Goal: Transaction & Acquisition: Subscribe to service/newsletter

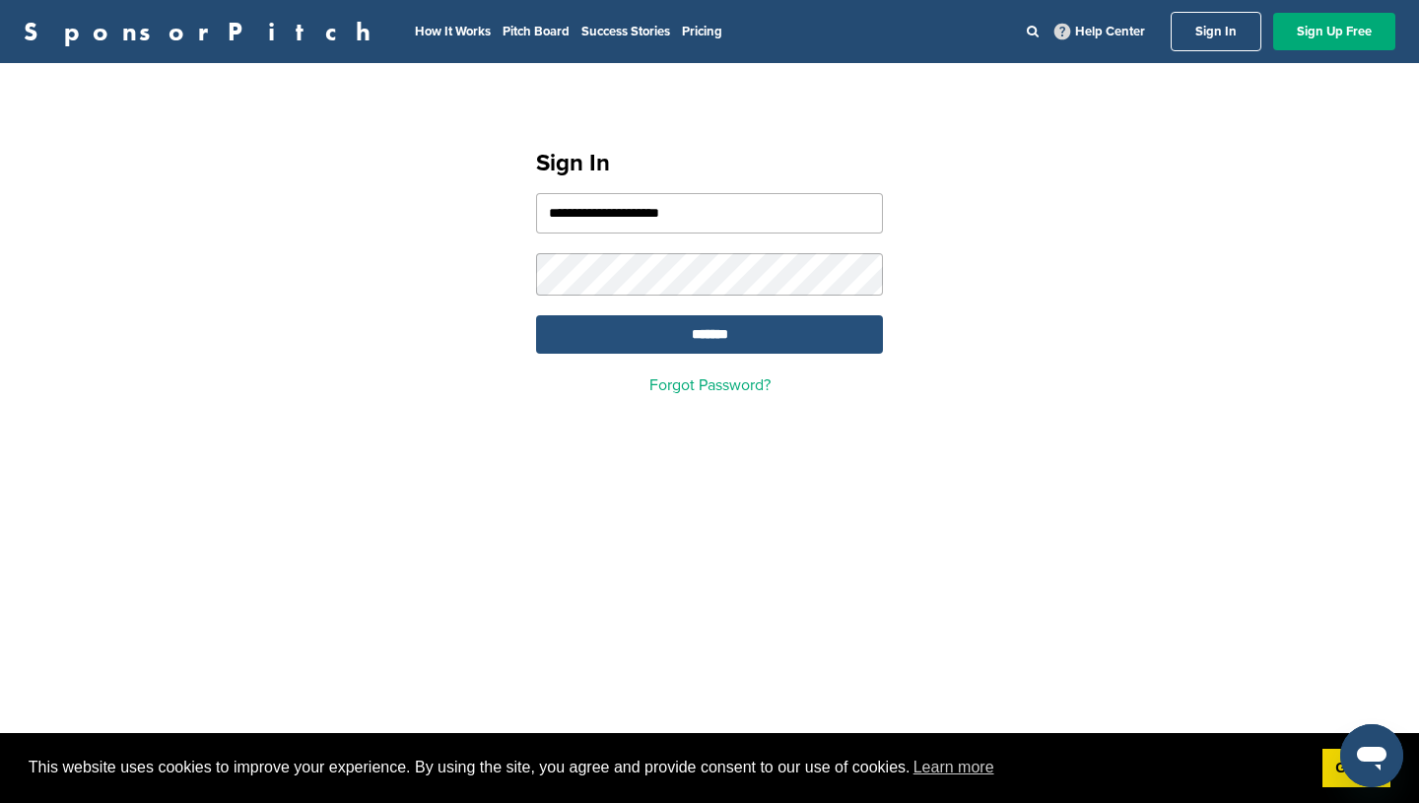
click at [658, 334] on input "*******" at bounding box center [709, 334] width 347 height 38
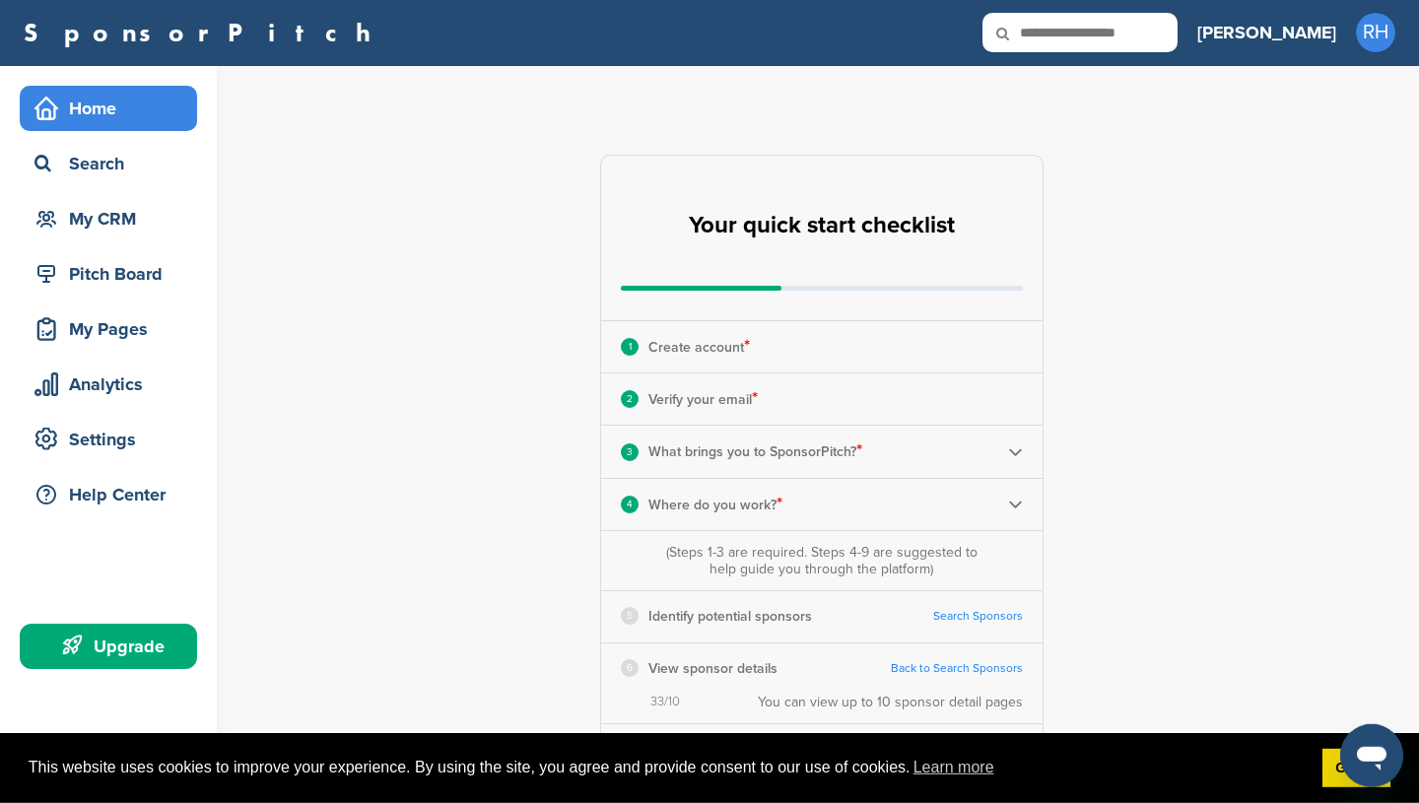
scroll to position [25, 0]
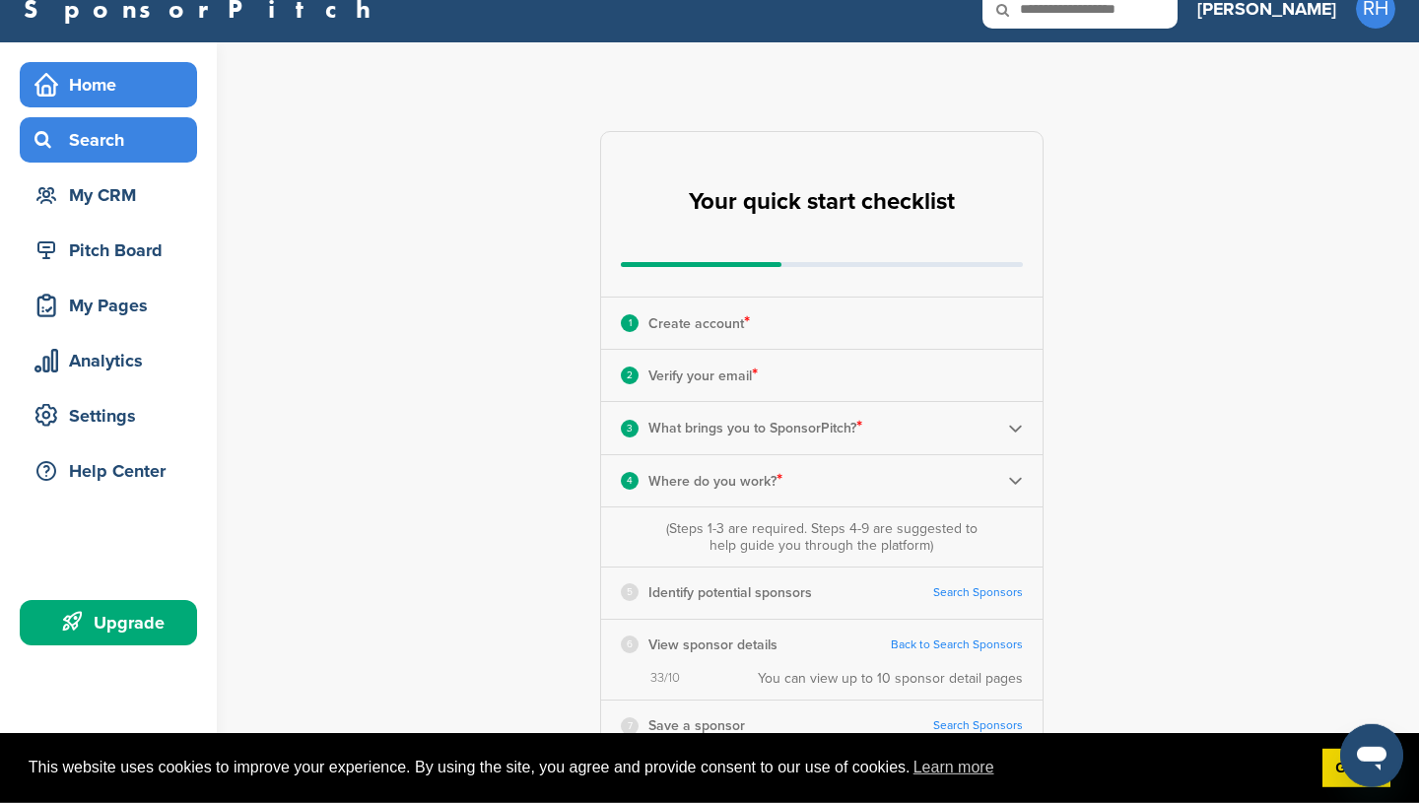
click at [95, 141] on div "Search" at bounding box center [113, 139] width 167 height 35
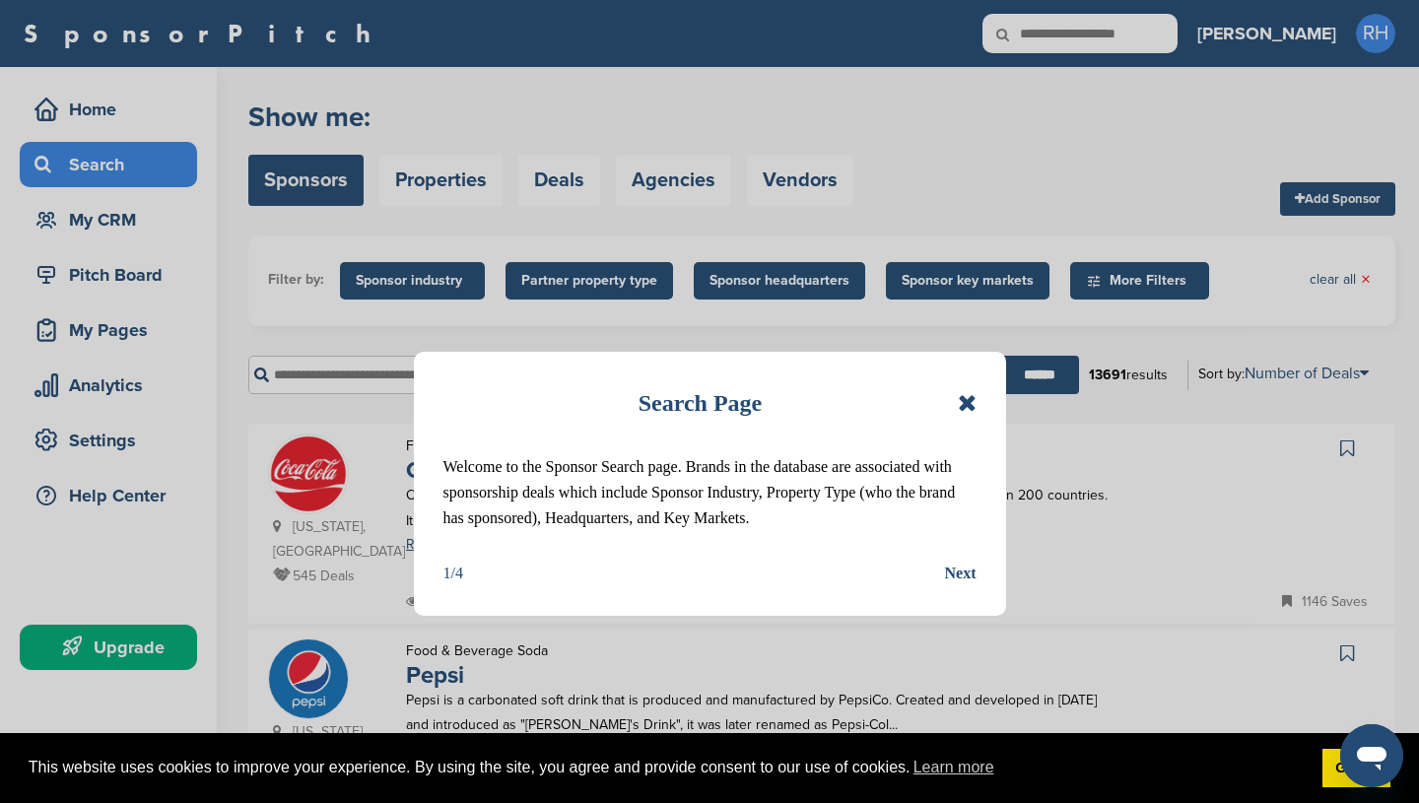
click at [965, 404] on icon at bounding box center [967, 403] width 19 height 24
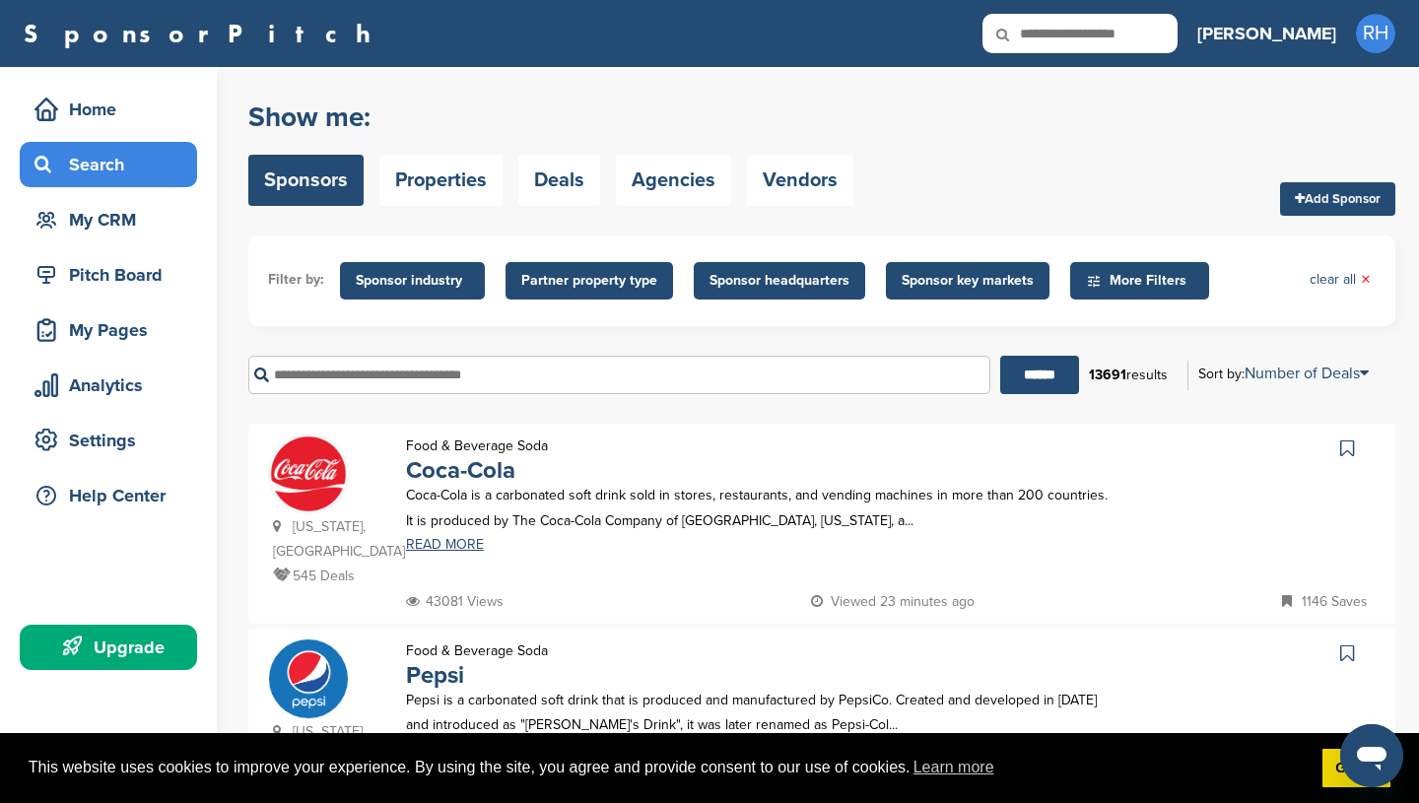
click at [967, 277] on span "Sponsor key markets" at bounding box center [967, 281] width 132 height 22
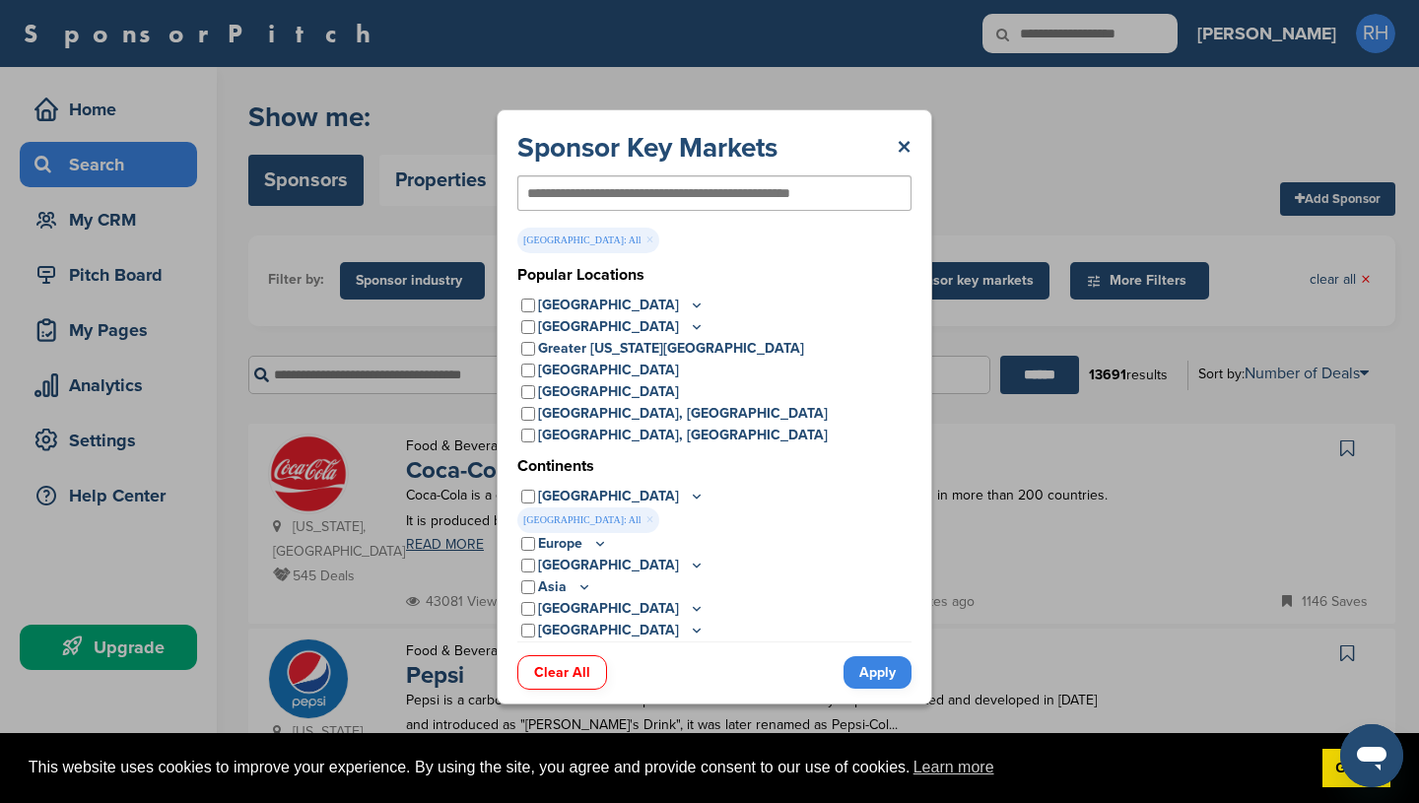
click at [879, 677] on link "Apply" at bounding box center [877, 672] width 68 height 33
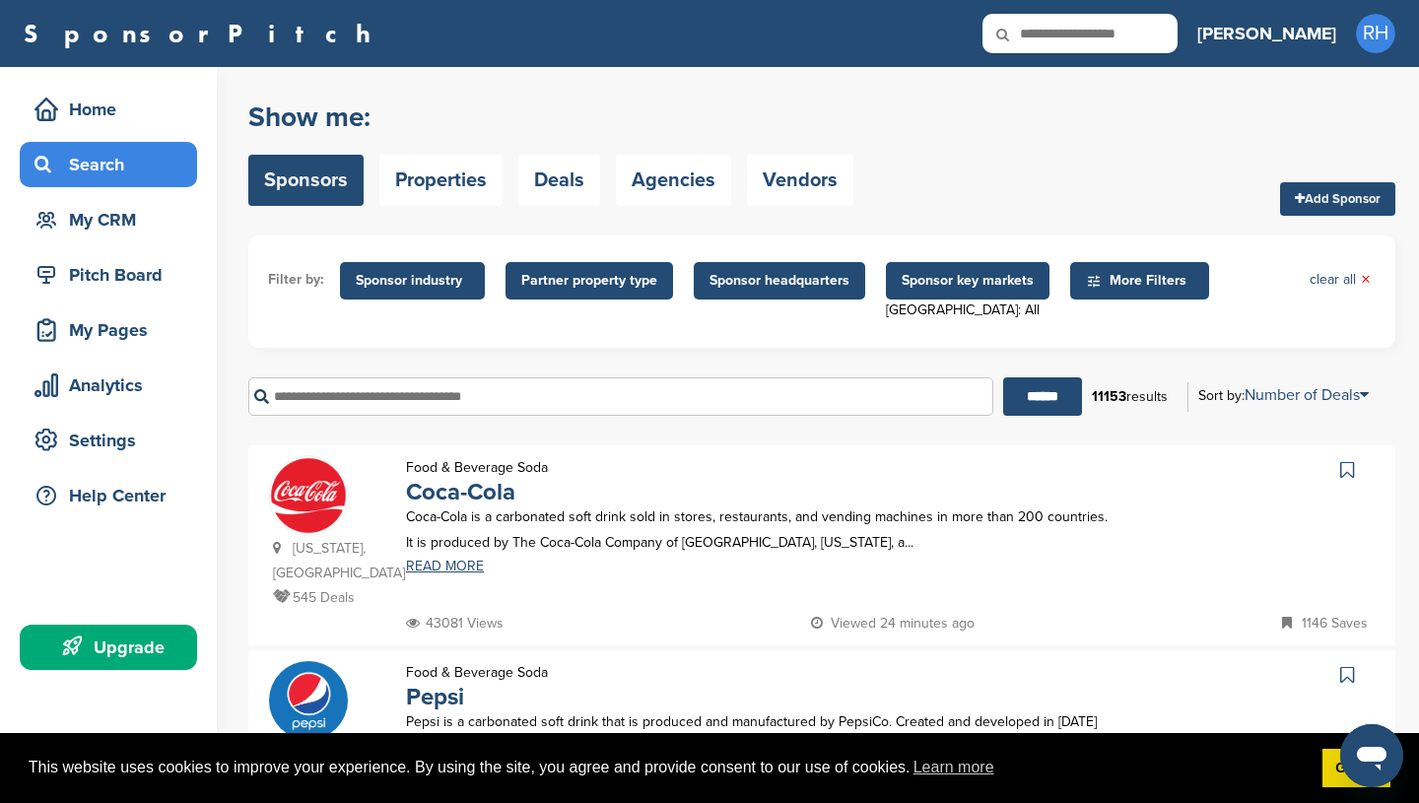
click at [774, 284] on span "Sponsor headquarters" at bounding box center [779, 281] width 140 height 22
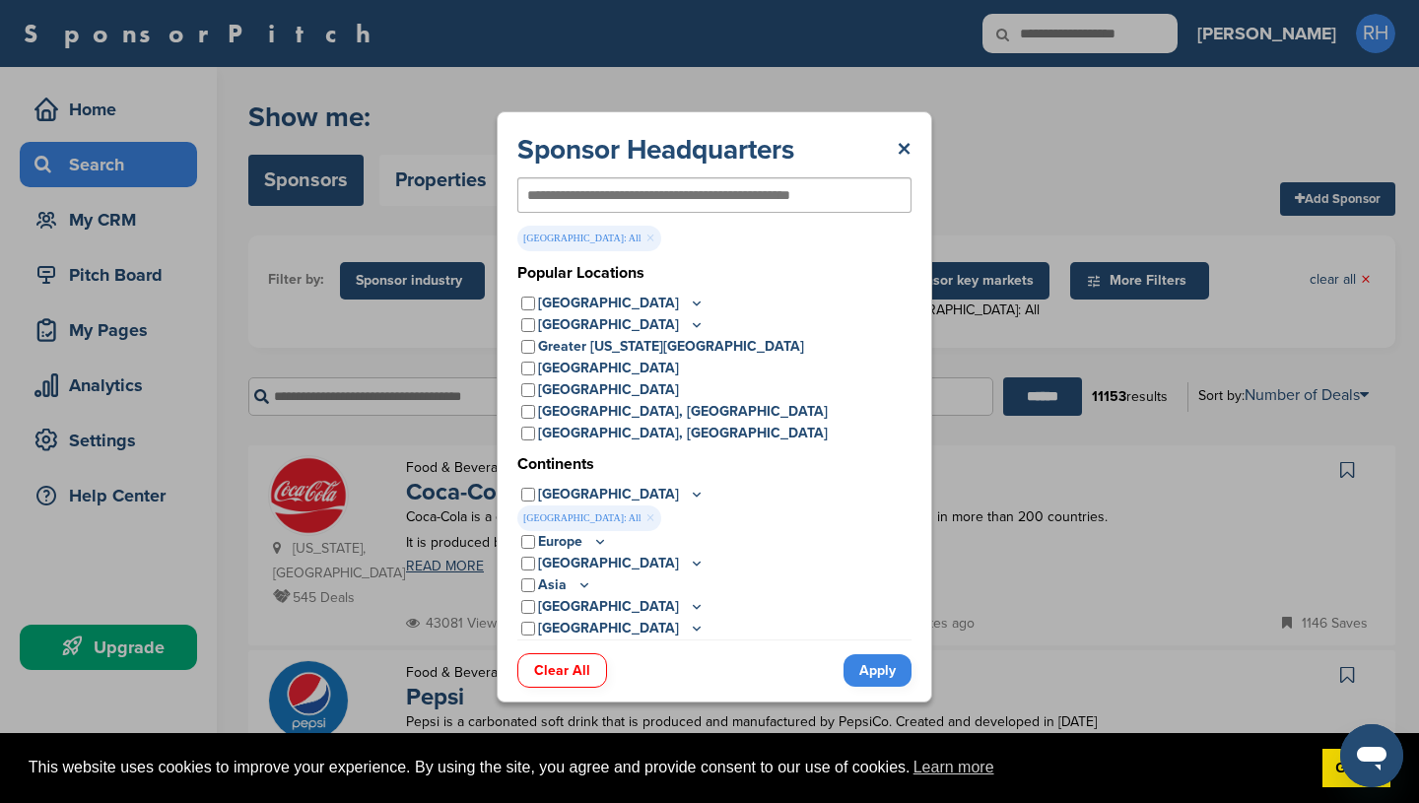
click at [881, 669] on link "Apply" at bounding box center [877, 670] width 68 height 33
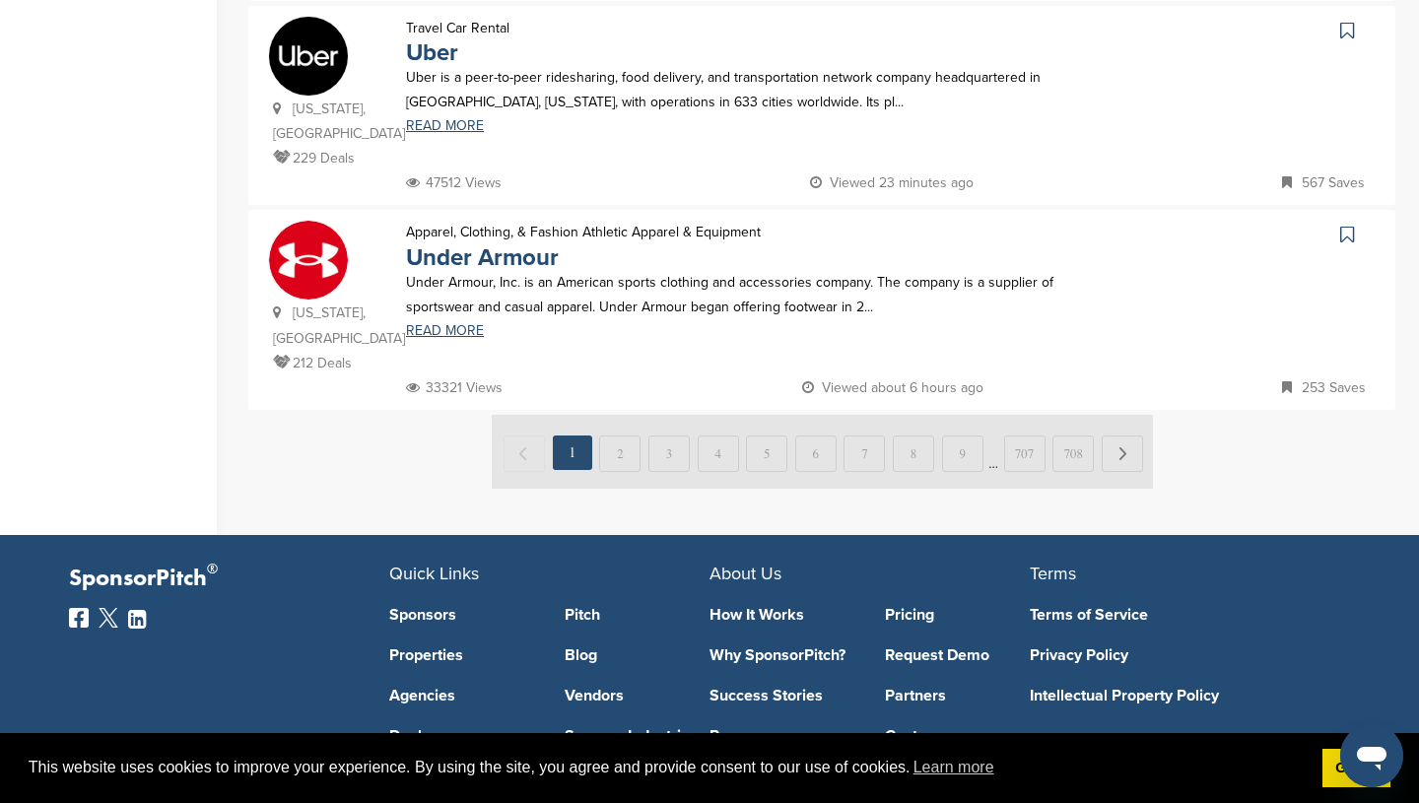
scroll to position [2082, 0]
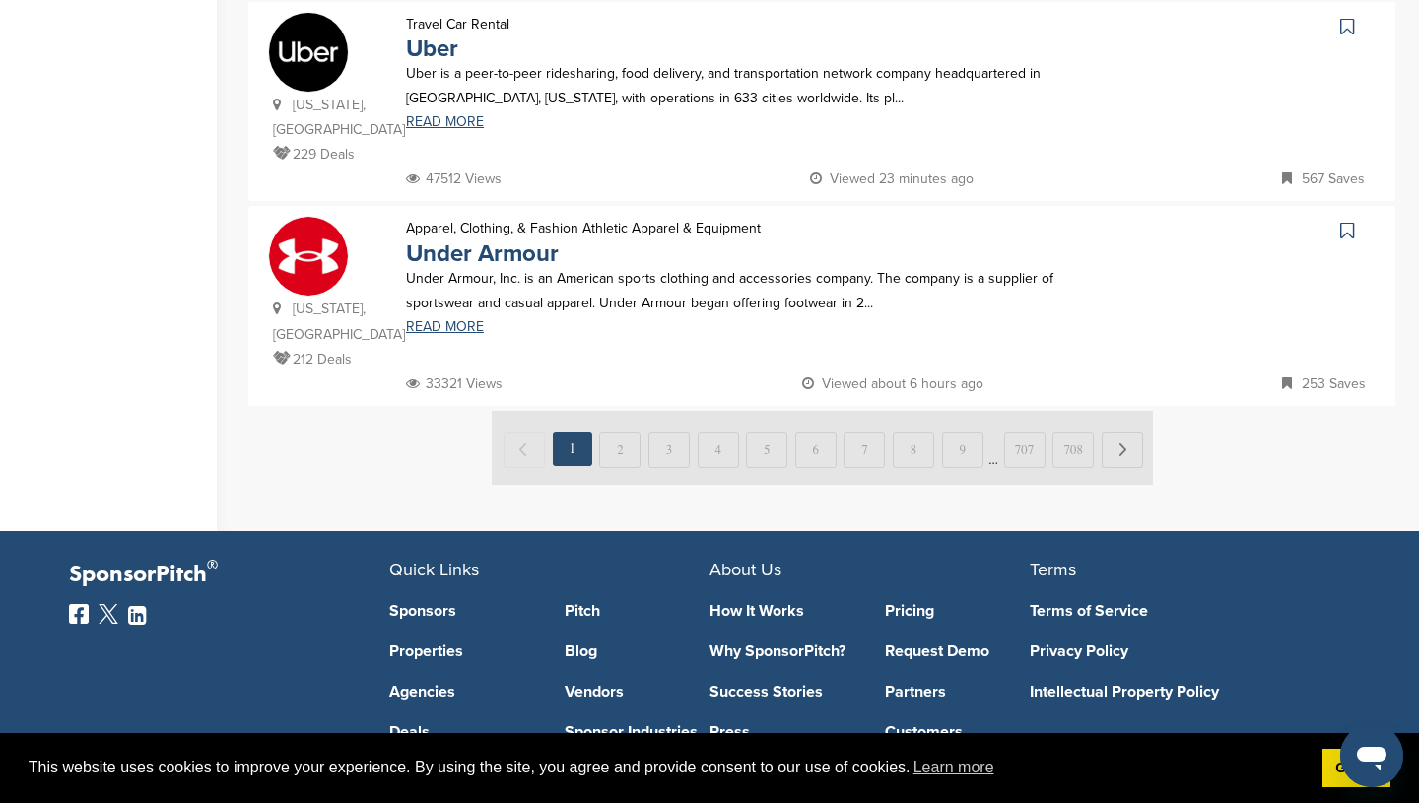
click at [615, 411] on img at bounding box center [822, 448] width 661 height 74
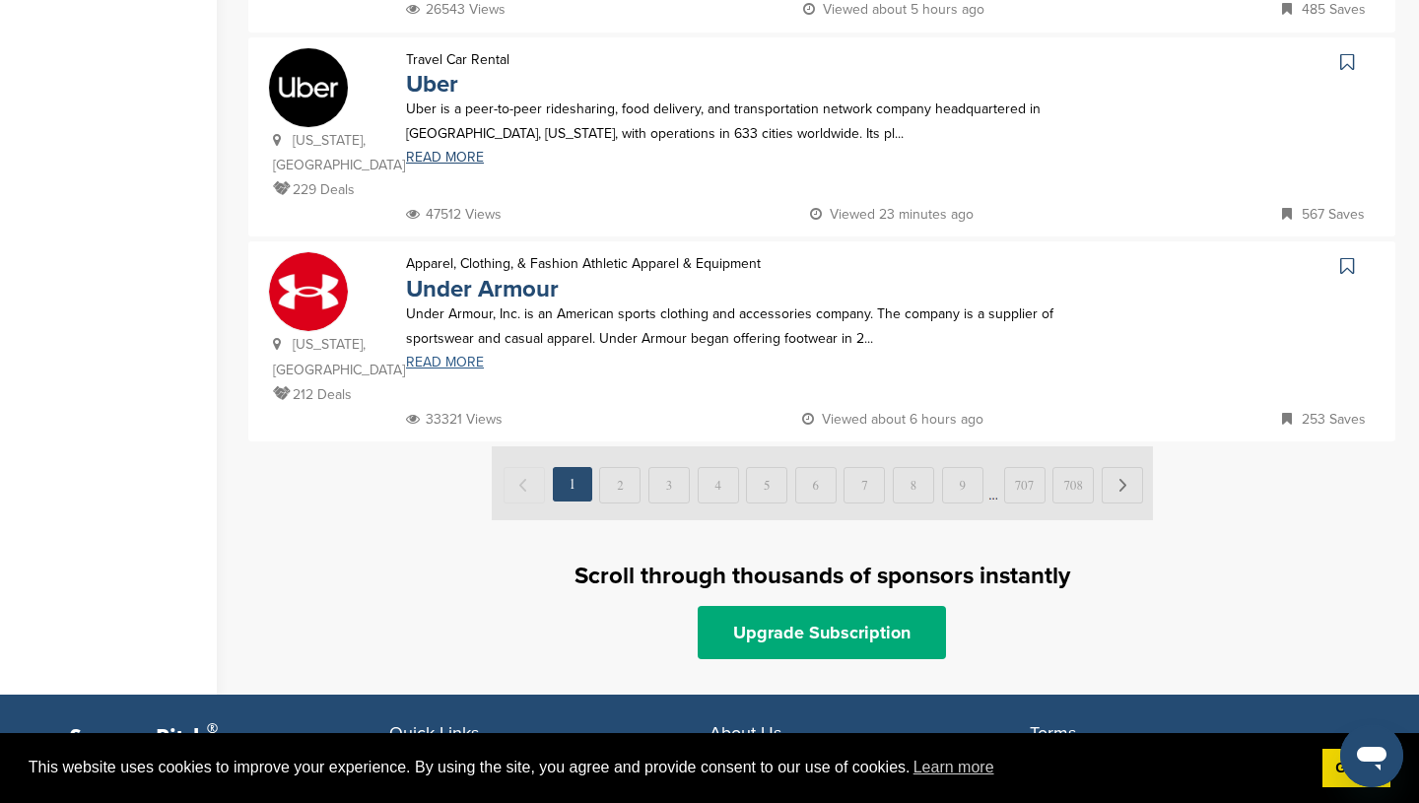
scroll to position [2044, 0]
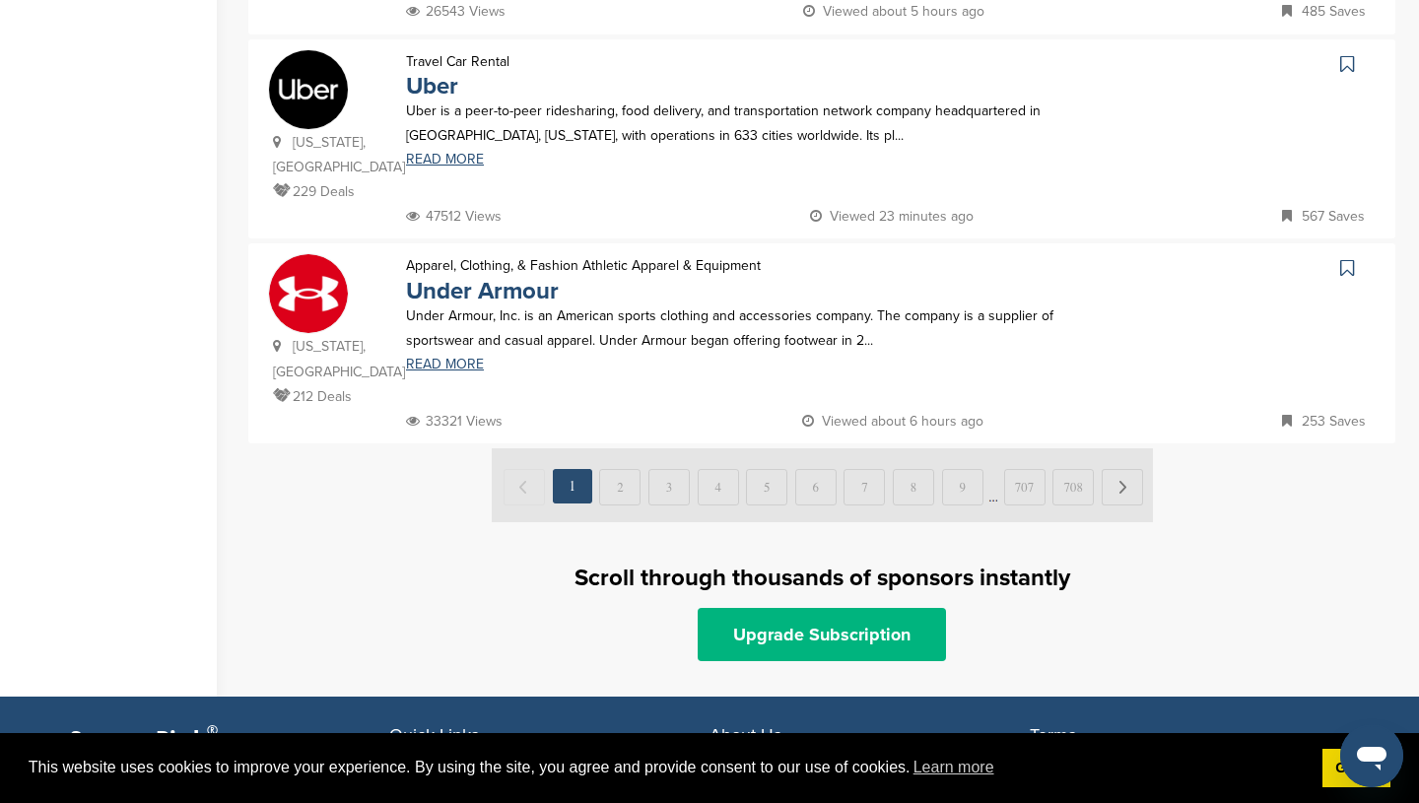
click at [810, 608] on link "Upgrade Subscription" at bounding box center [821, 634] width 248 height 53
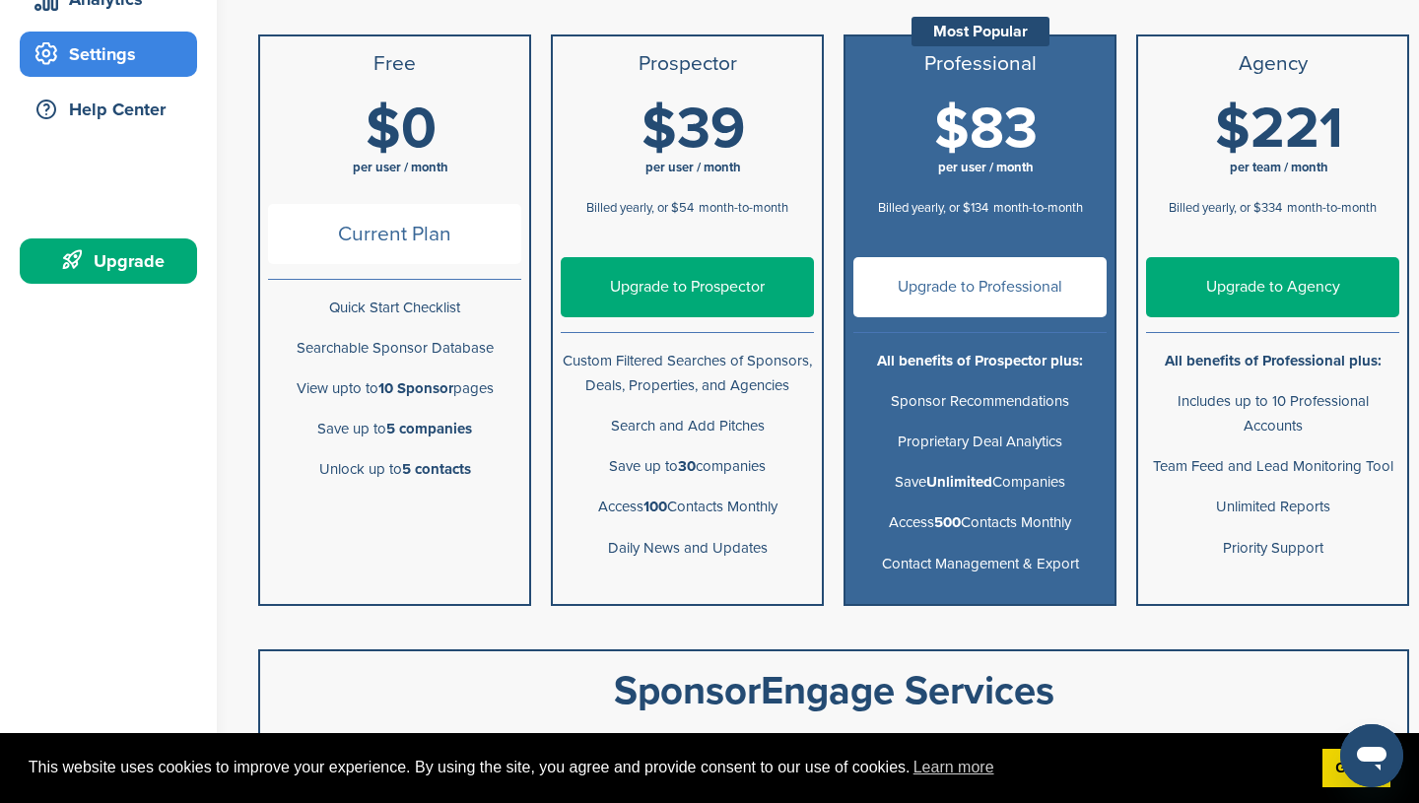
scroll to position [389, 0]
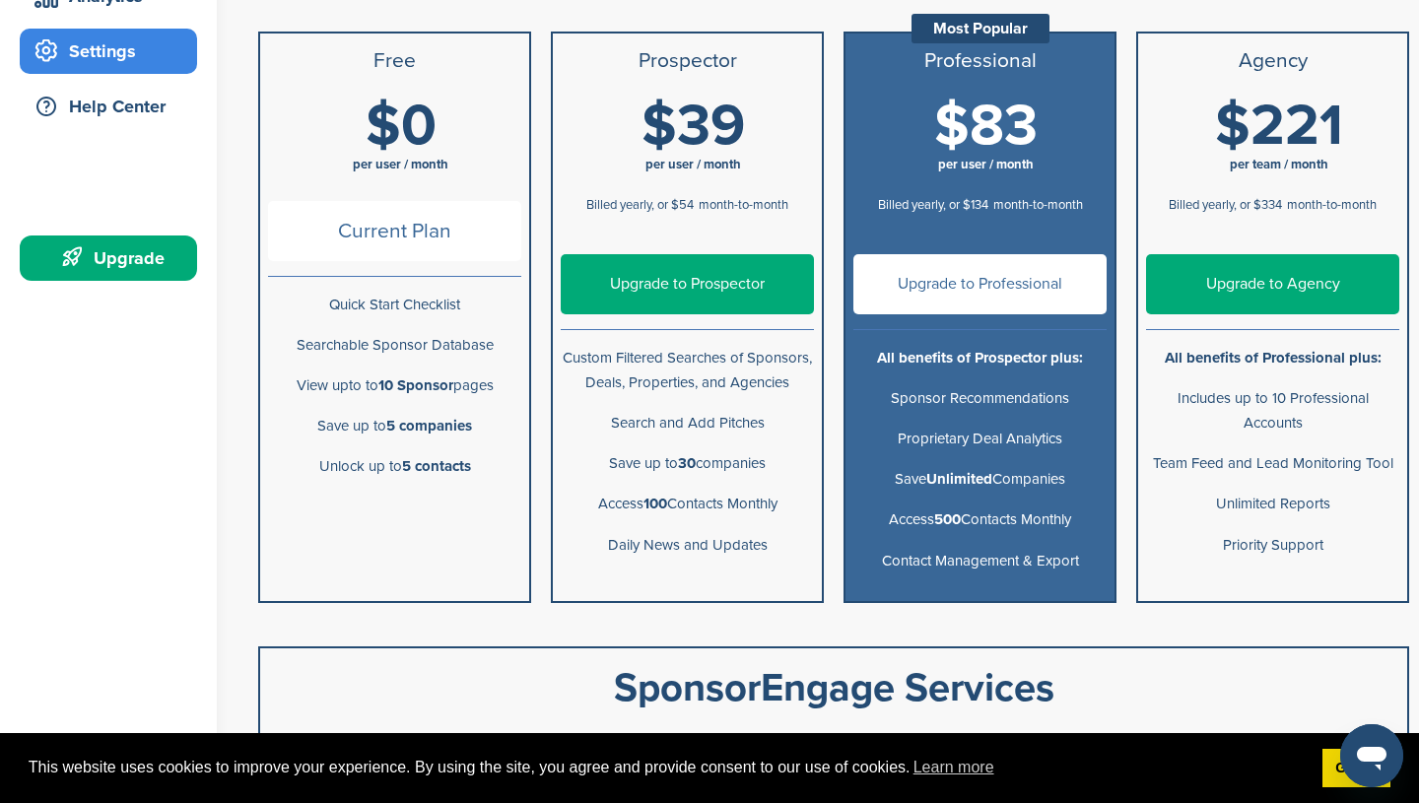
click at [999, 286] on link "Upgrade to Professional" at bounding box center [979, 284] width 253 height 60
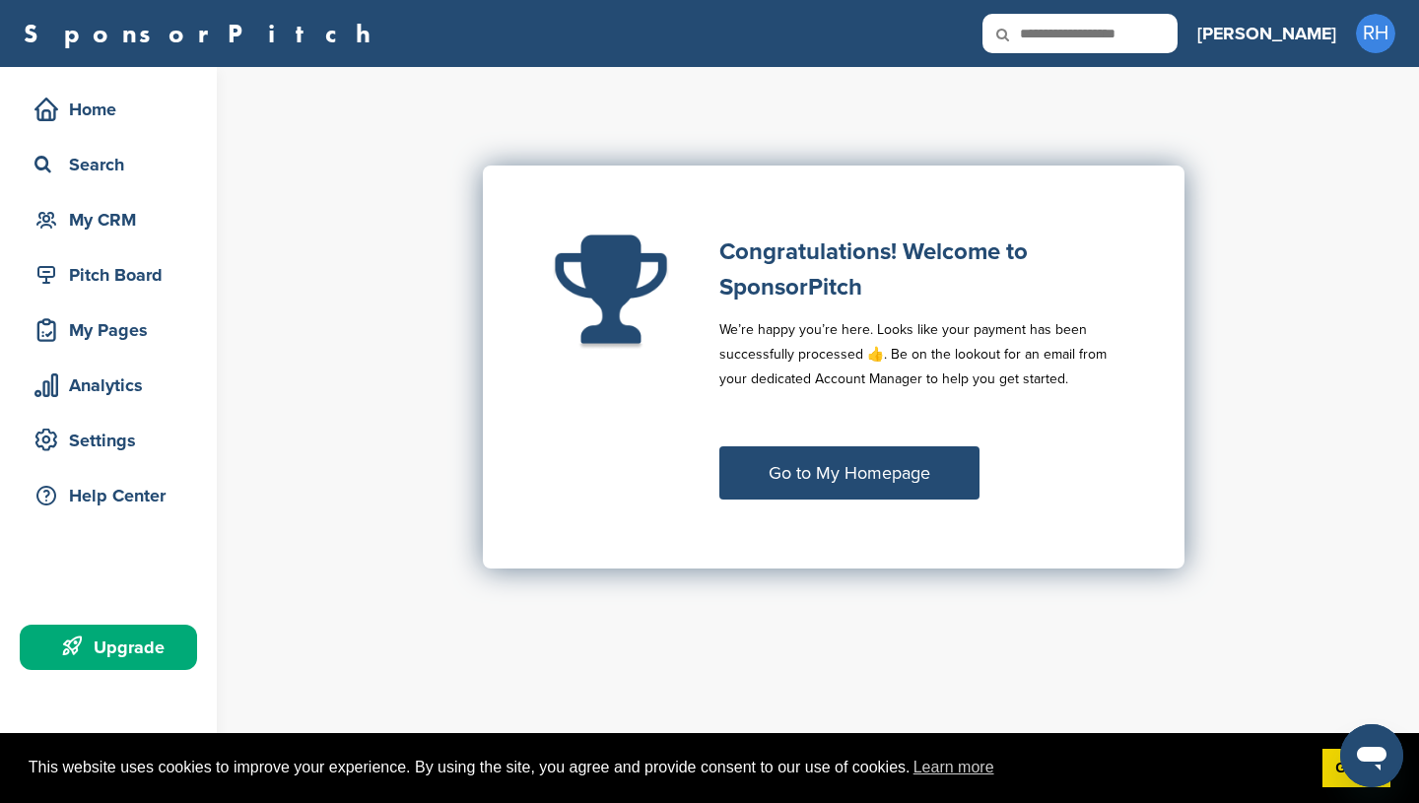
click at [789, 479] on link "Go to My Homepage" at bounding box center [849, 472] width 260 height 53
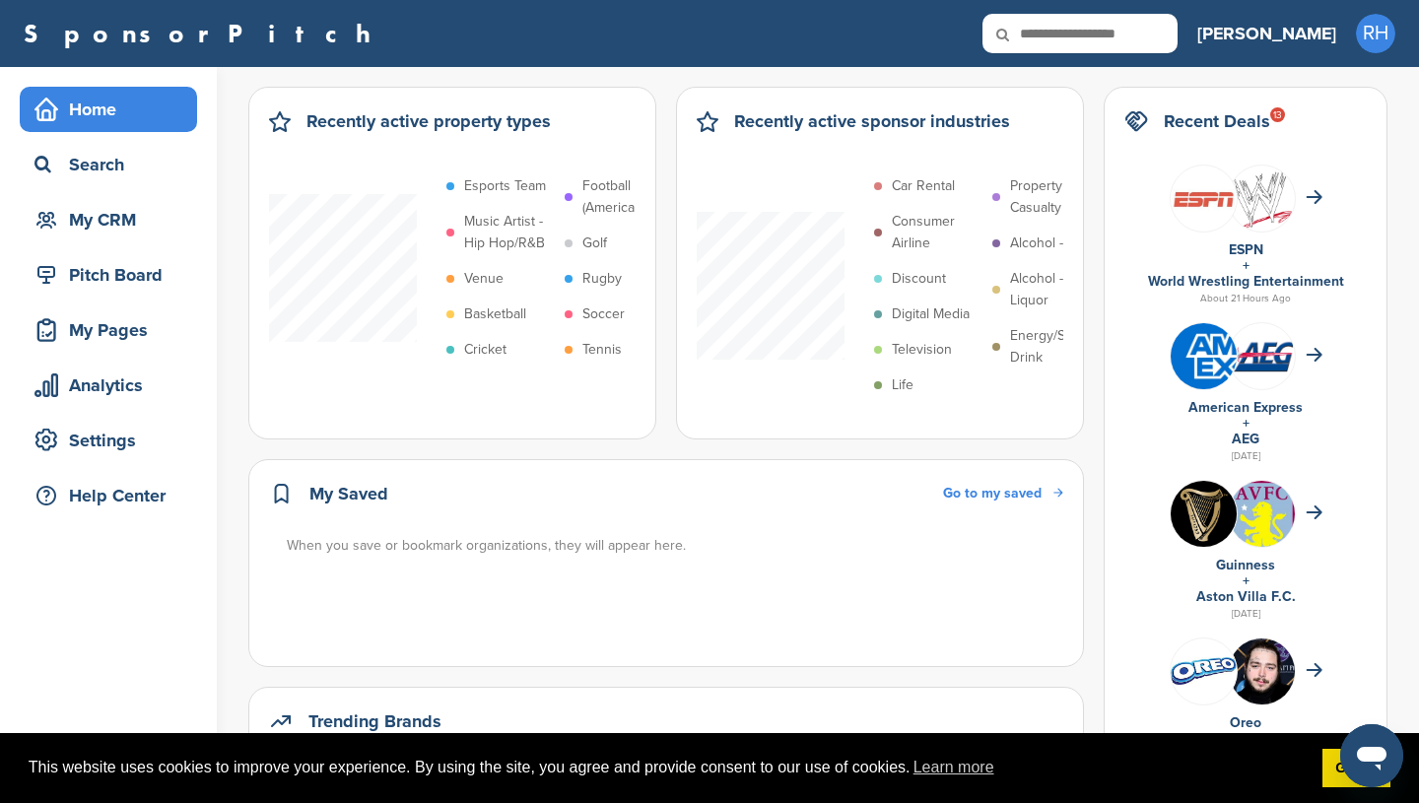
click at [1216, 125] on h2 "Recent Deals 13" at bounding box center [1216, 121] width 106 height 28
click at [1280, 115] on div "13" at bounding box center [1277, 114] width 15 height 15
click at [93, 159] on div "Search" at bounding box center [113, 164] width 167 height 35
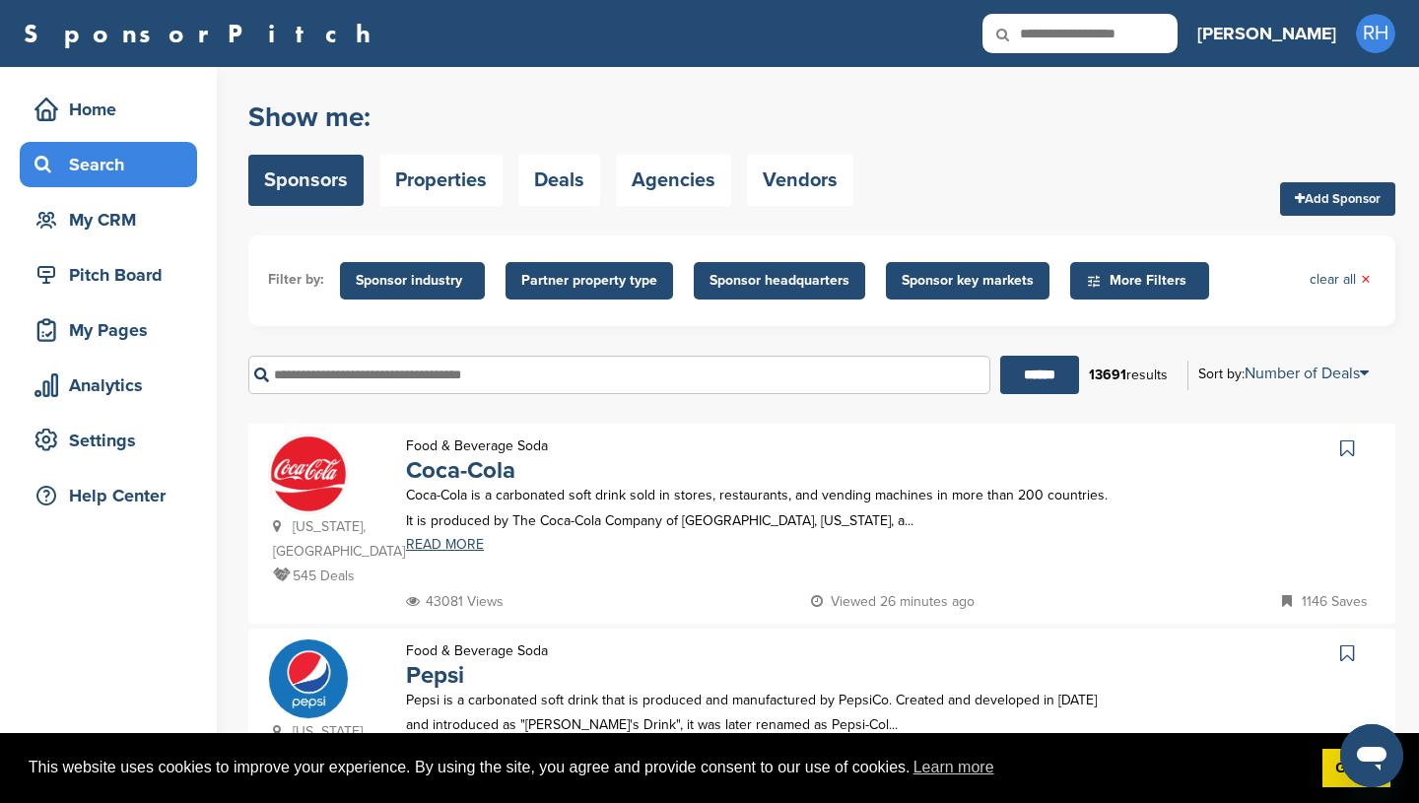
click at [436, 386] on input "text" at bounding box center [619, 375] width 742 height 38
click at [1030, 377] on input "******" at bounding box center [1039, 375] width 79 height 38
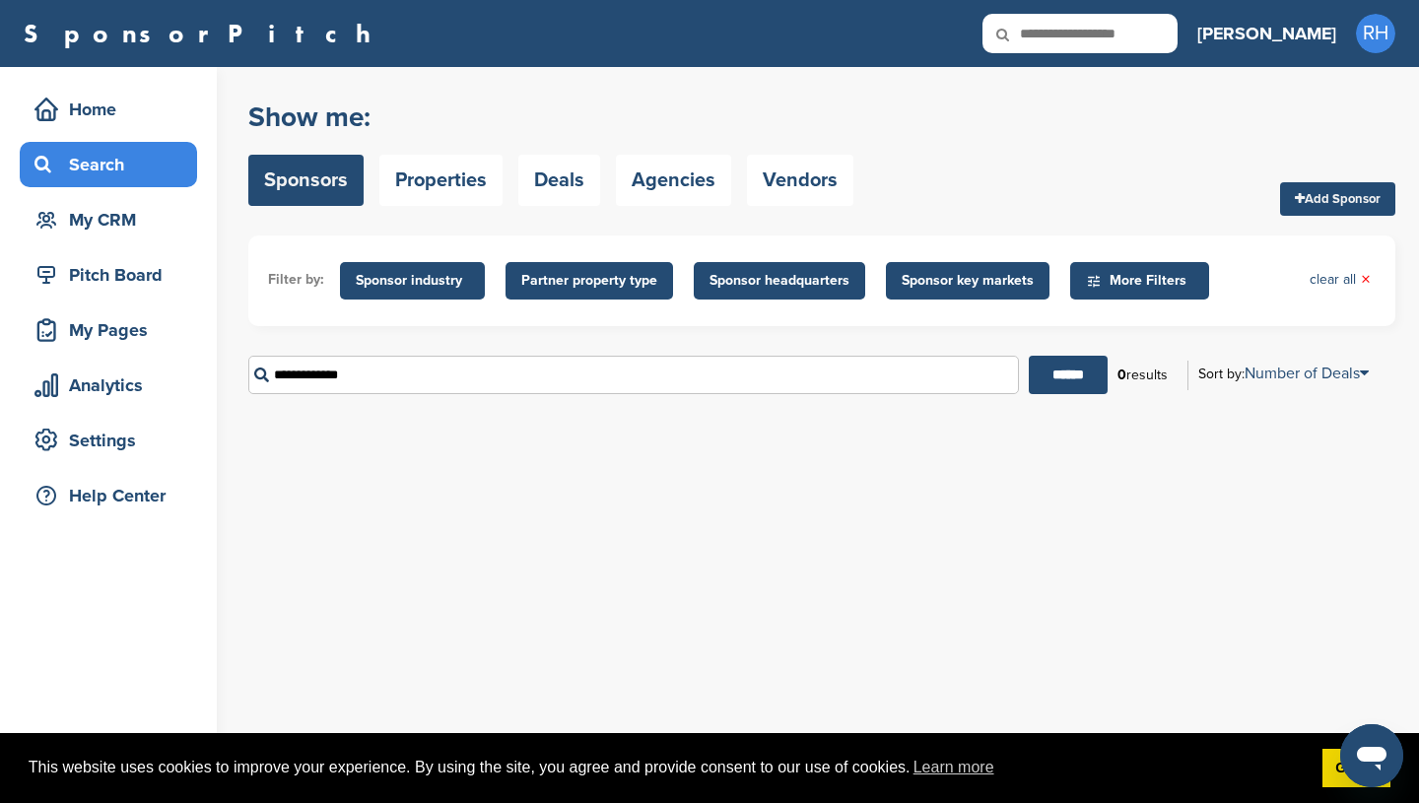
click at [365, 373] on input "**********" at bounding box center [633, 375] width 770 height 38
type input "*"
click at [1053, 374] on input "******" at bounding box center [1067, 375] width 79 height 38
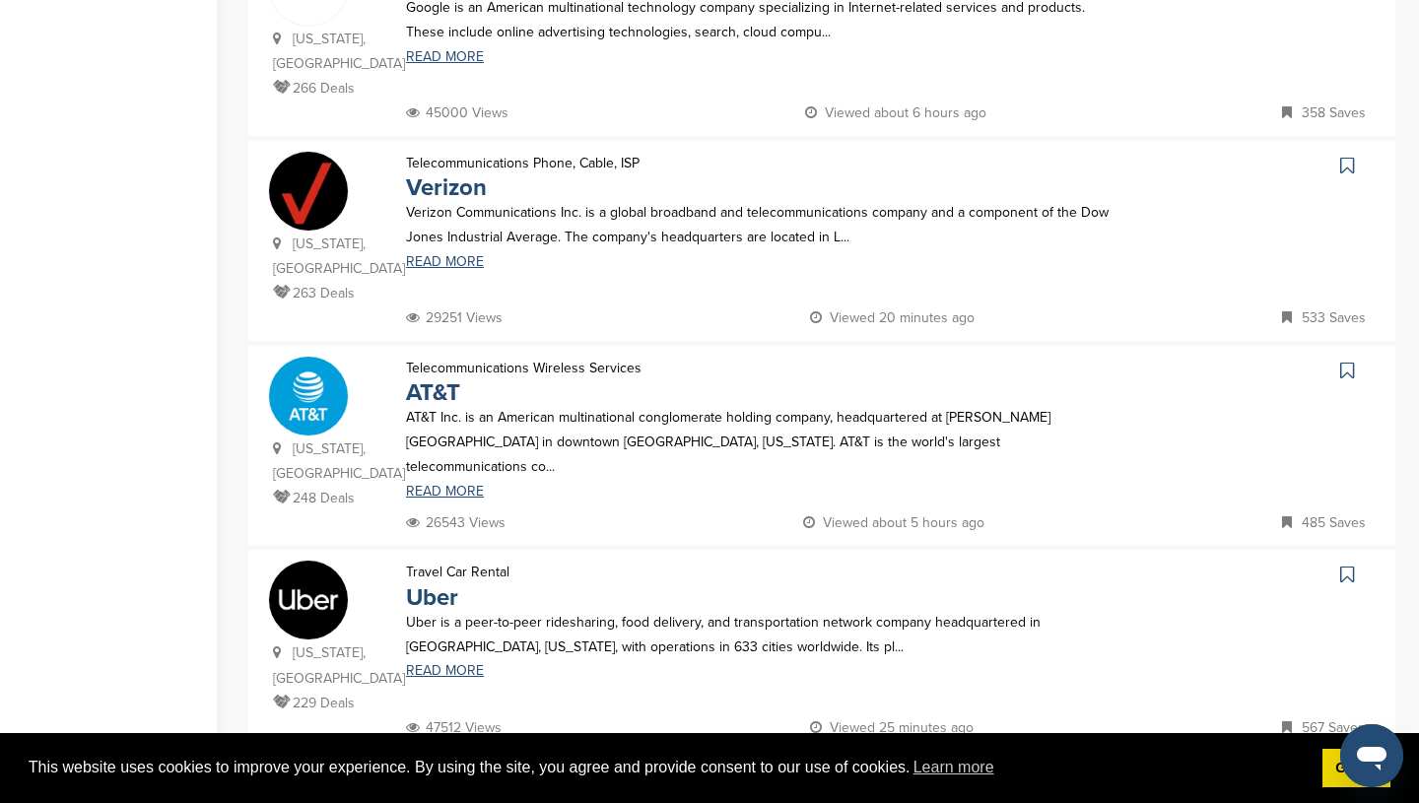
scroll to position [1718, 0]
click at [761, 771] on link "2" at bounding box center [764, 789] width 41 height 36
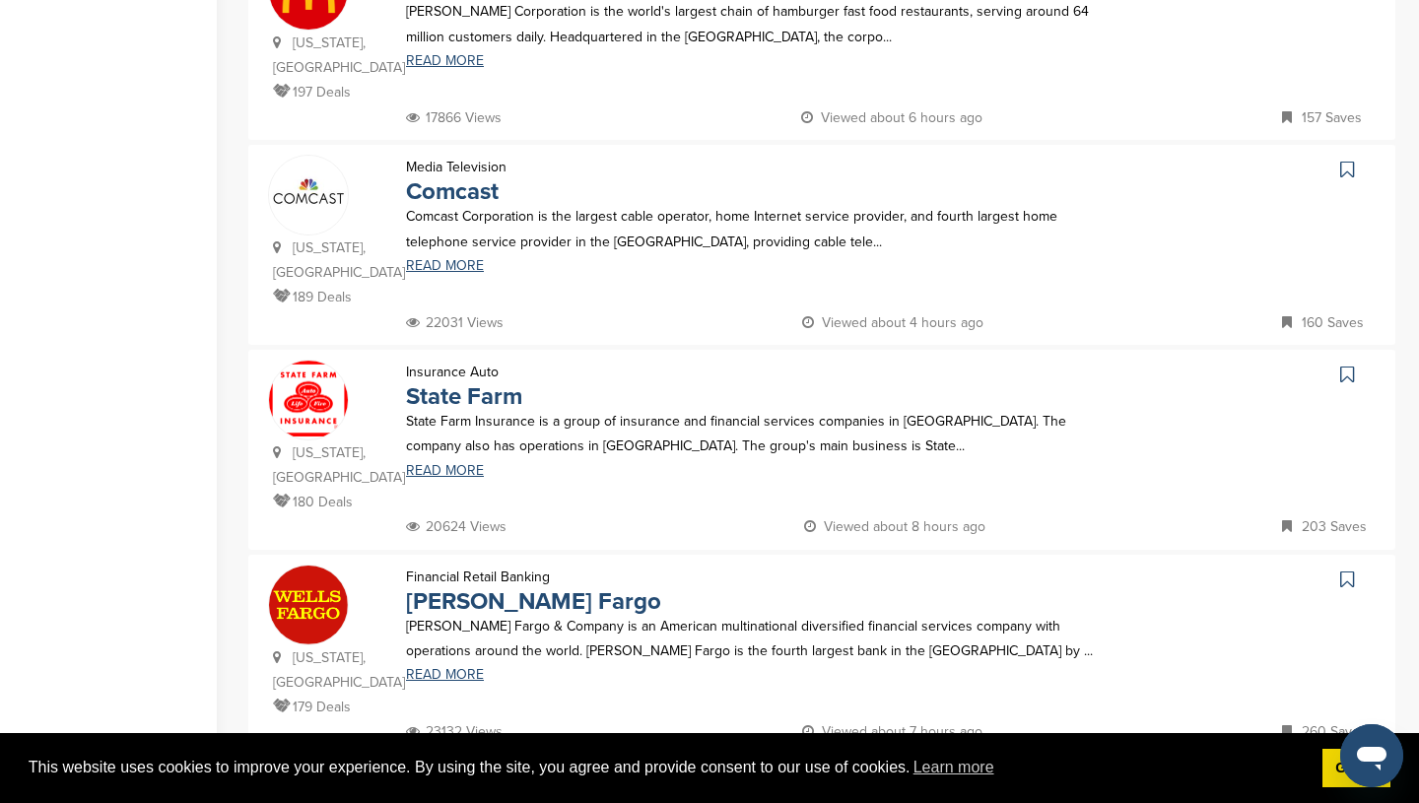
scroll to position [1749, 0]
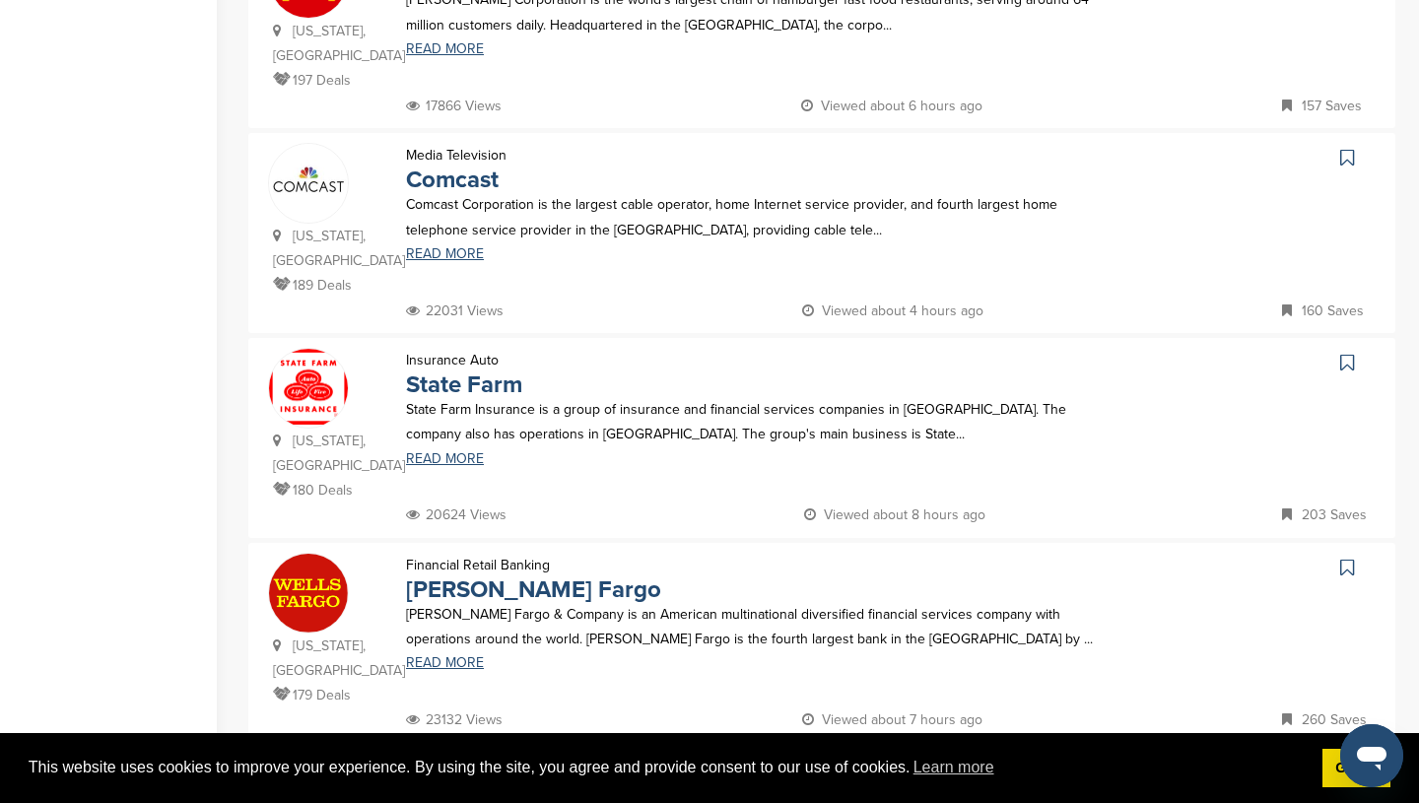
click at [812, 765] on link "3" at bounding box center [813, 783] width 41 height 36
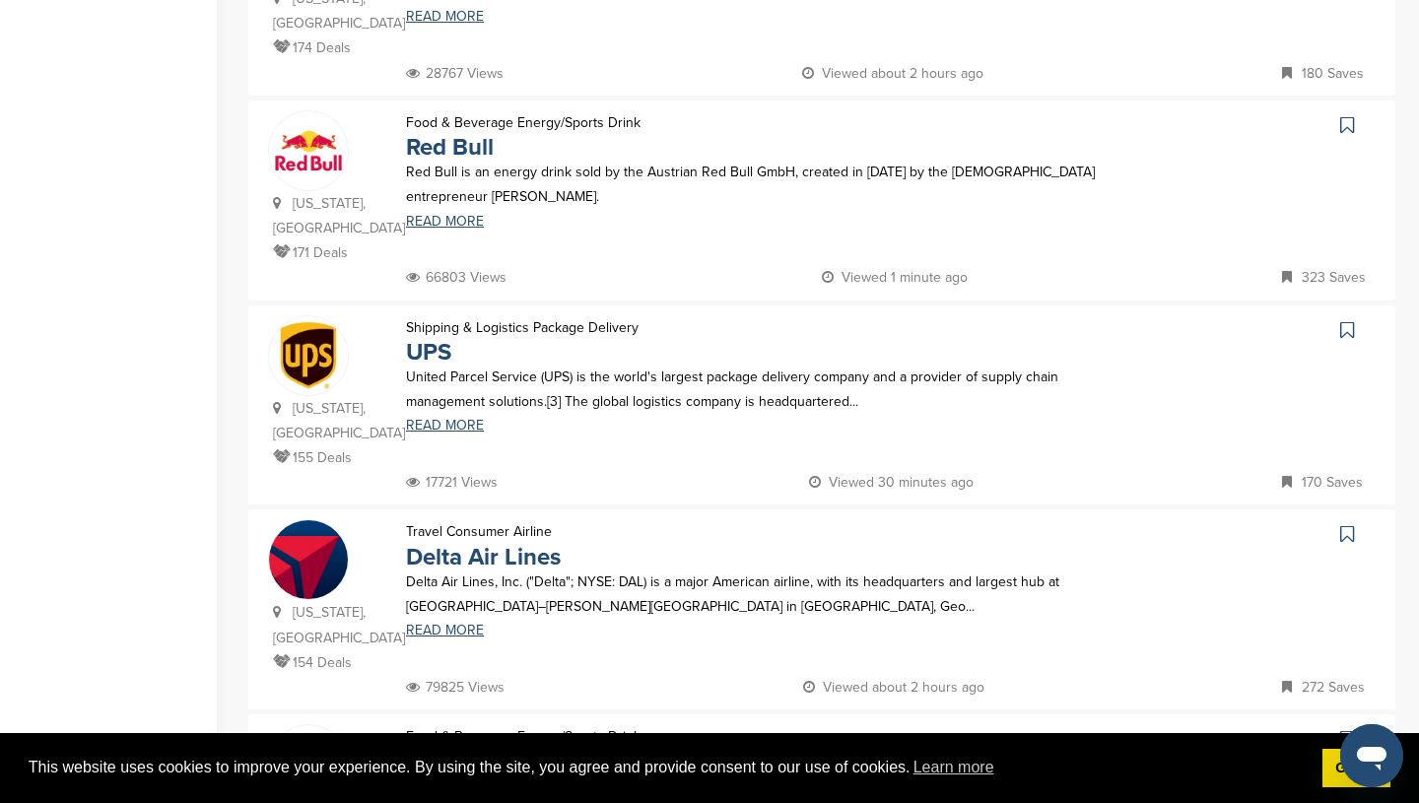
scroll to position [531, 0]
